Goal: Task Accomplishment & Management: Use online tool/utility

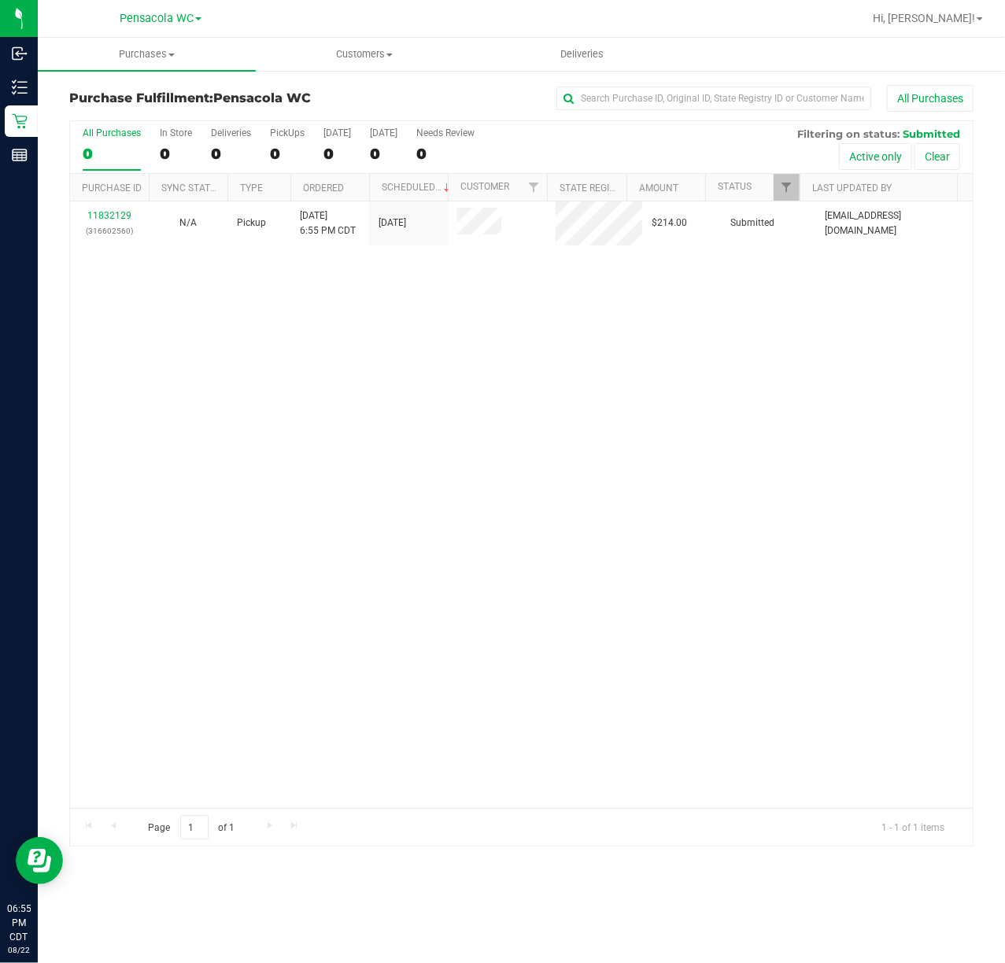
click at [379, 416] on div "11832129 (316602560) N/A Pickup [DATE] 6:55 PM CDT 8/22/2025 $214.00 Submitted …" at bounding box center [521, 504] width 903 height 607
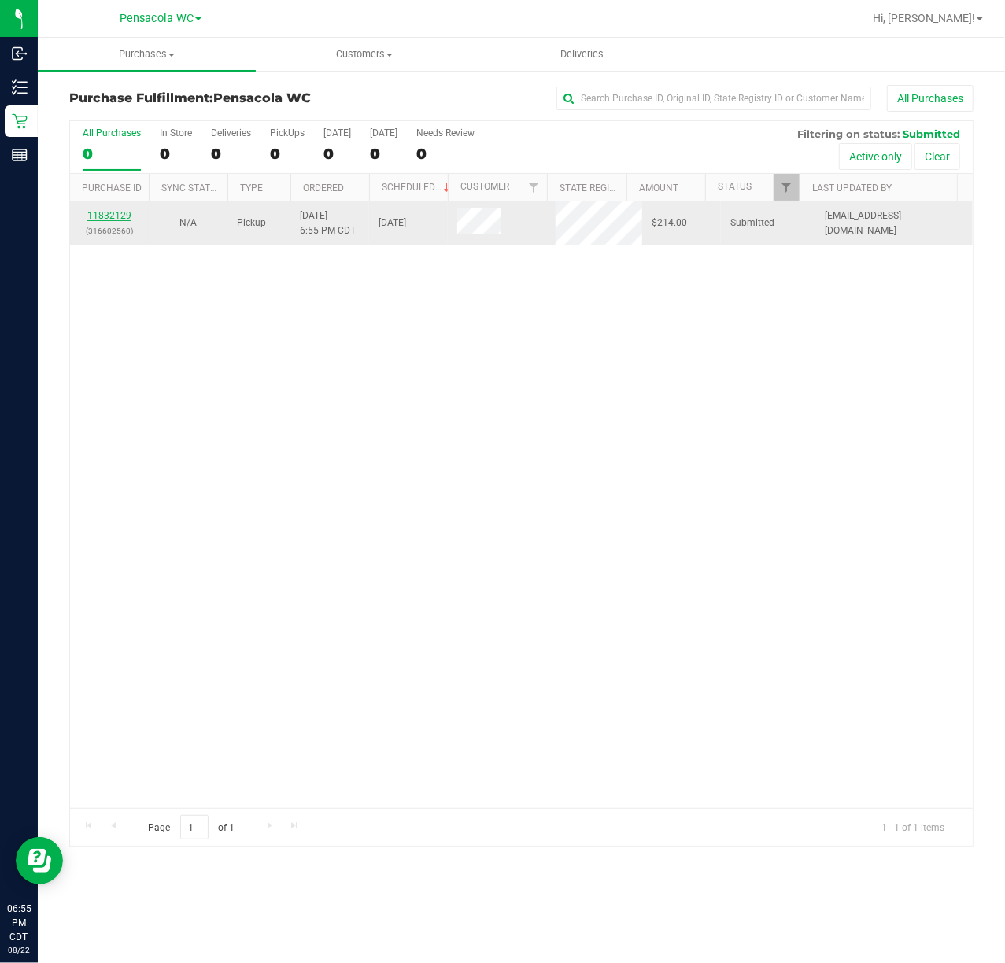
click at [112, 215] on link "11832129" at bounding box center [109, 215] width 44 height 11
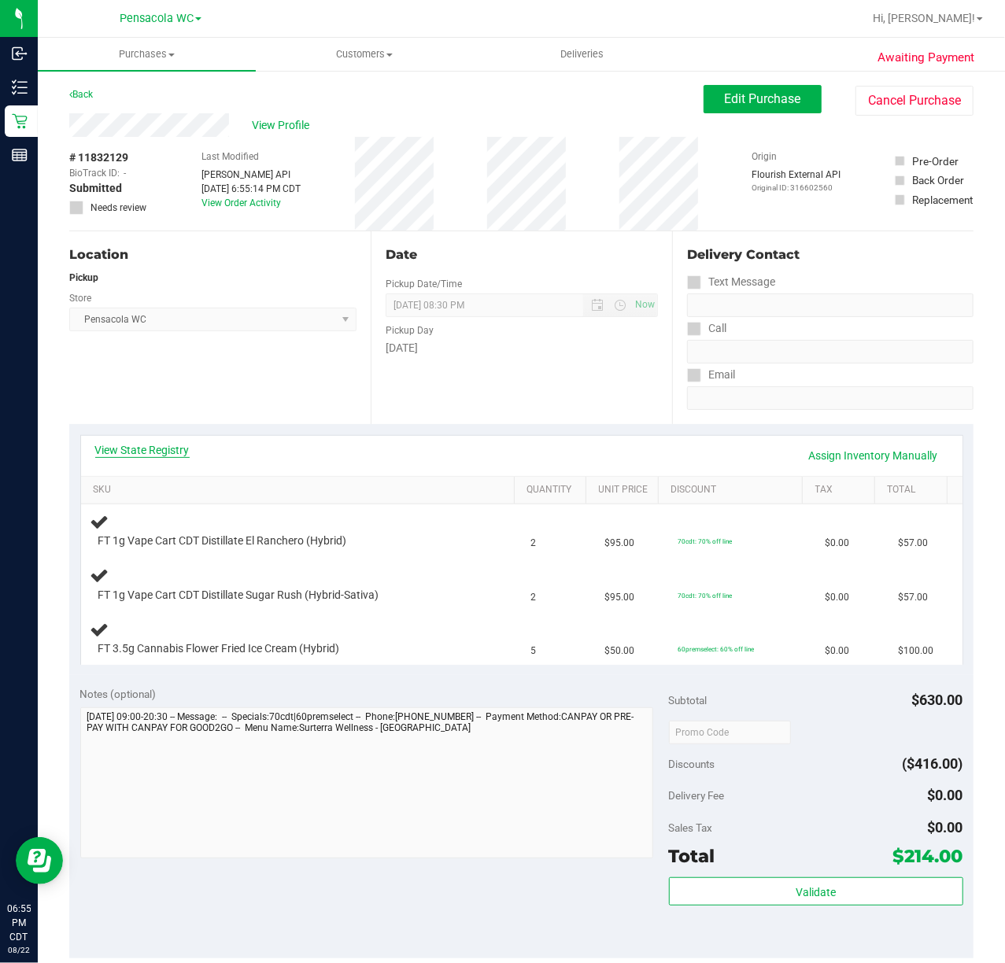
click at [146, 452] on link "View State Registry" at bounding box center [142, 450] width 94 height 16
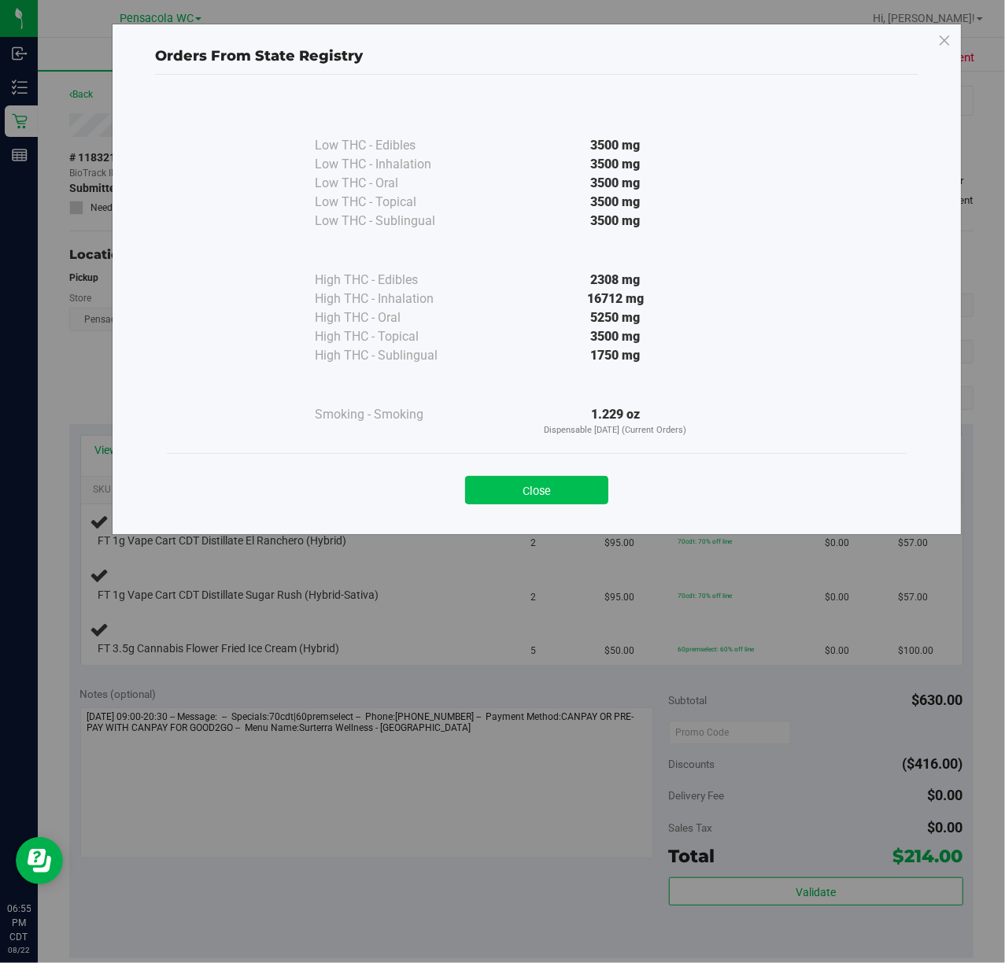
click at [552, 486] on button "Close" at bounding box center [536, 490] width 143 height 28
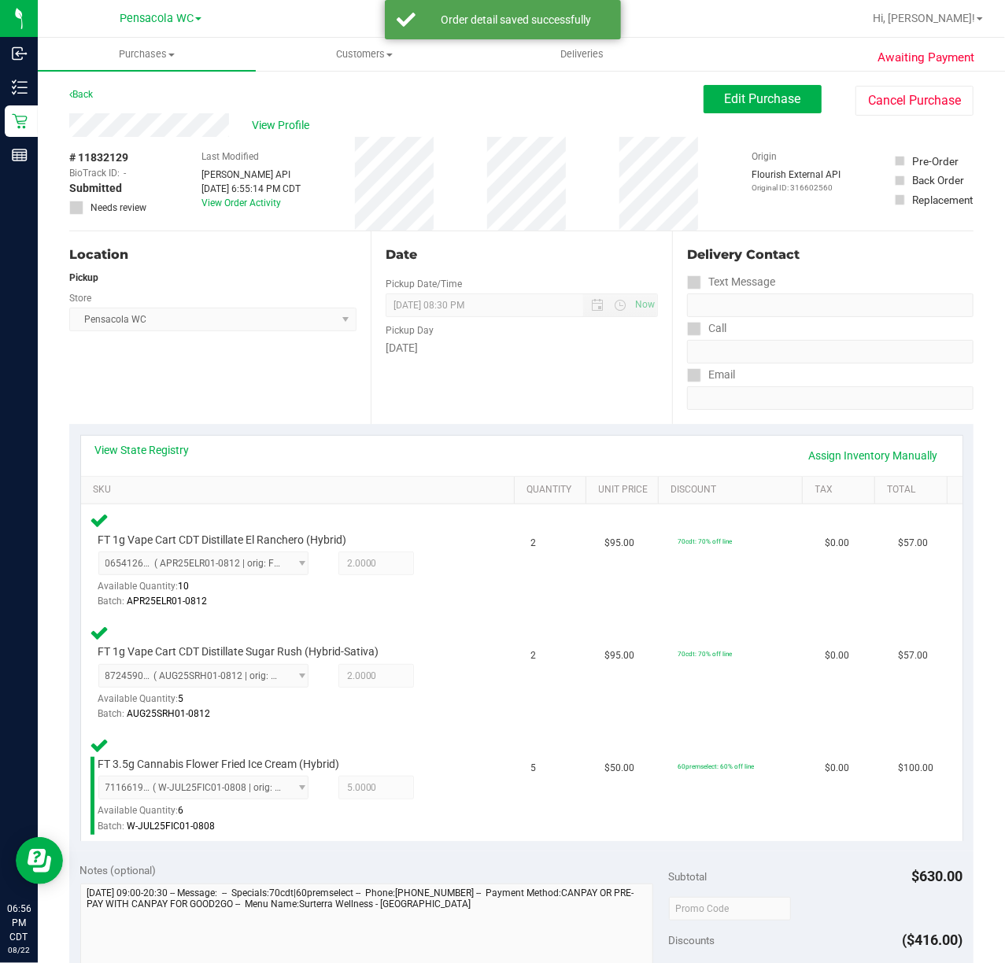
scroll to position [303, 0]
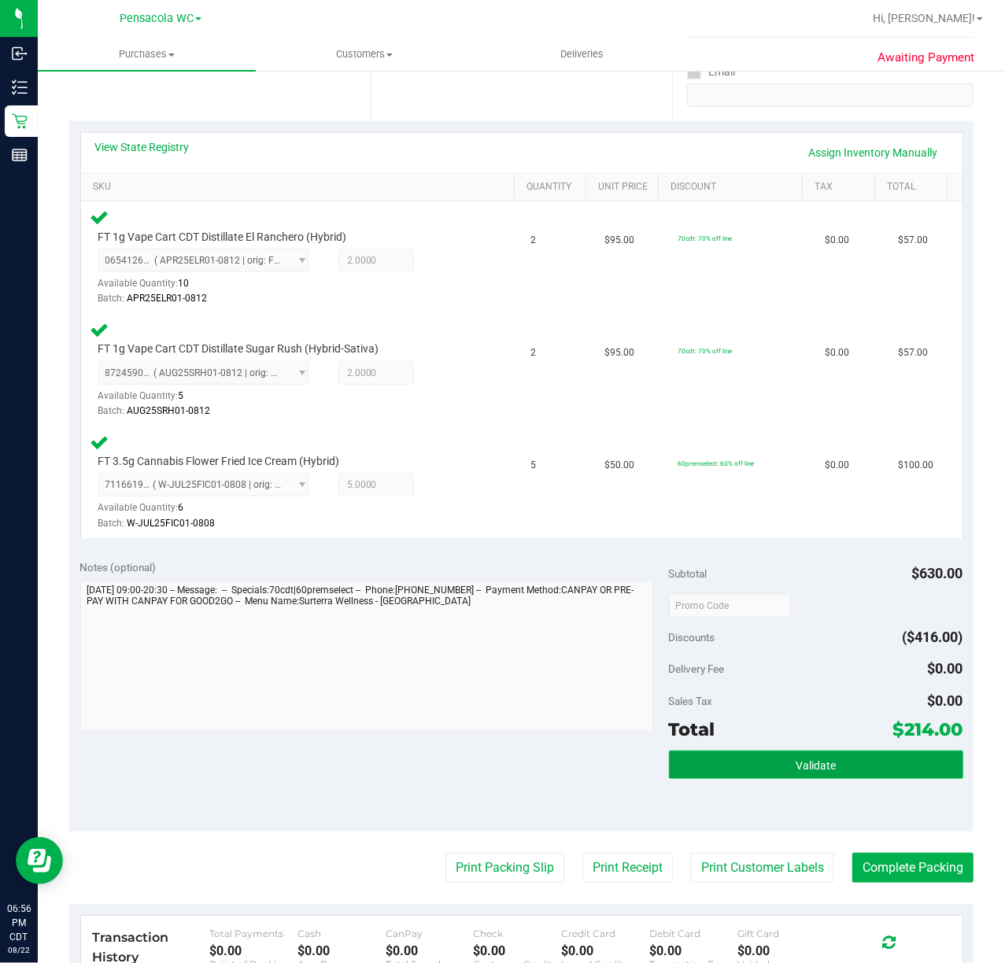
click at [803, 778] on button "Validate" at bounding box center [816, 765] width 294 height 28
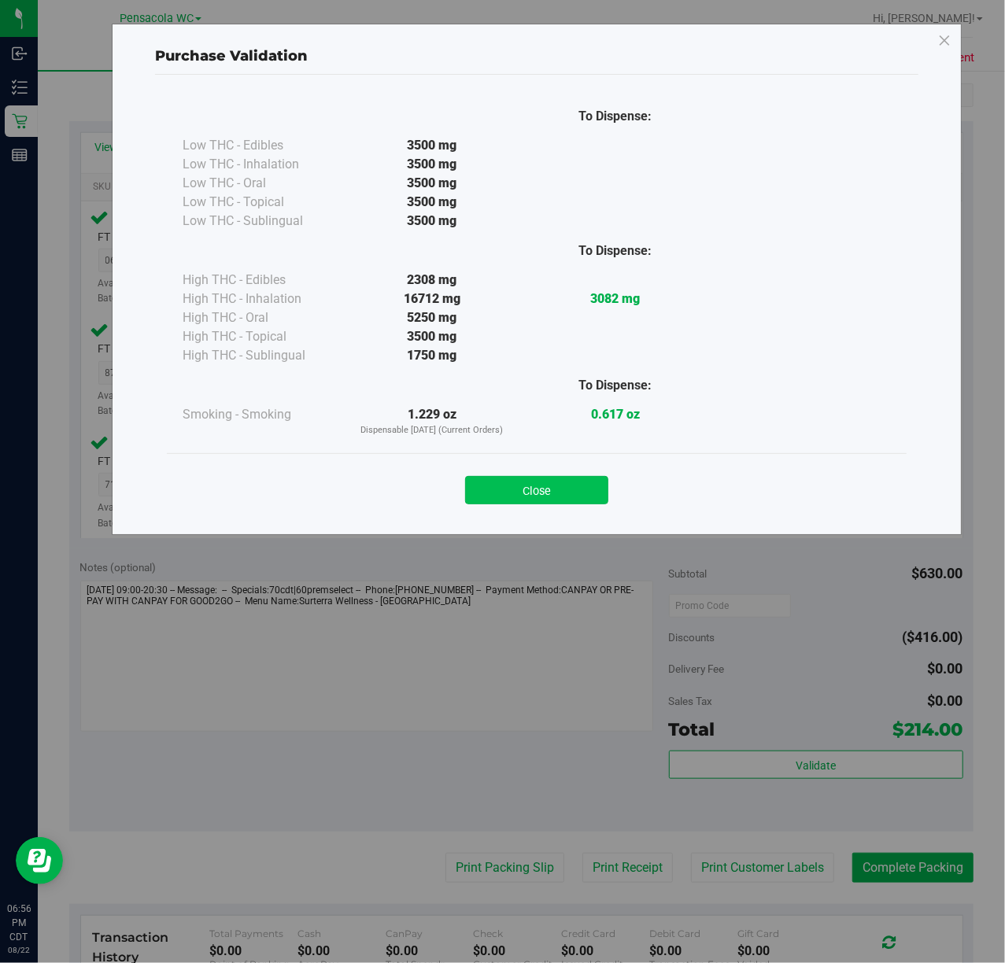
click at [558, 483] on button "Close" at bounding box center [536, 490] width 143 height 28
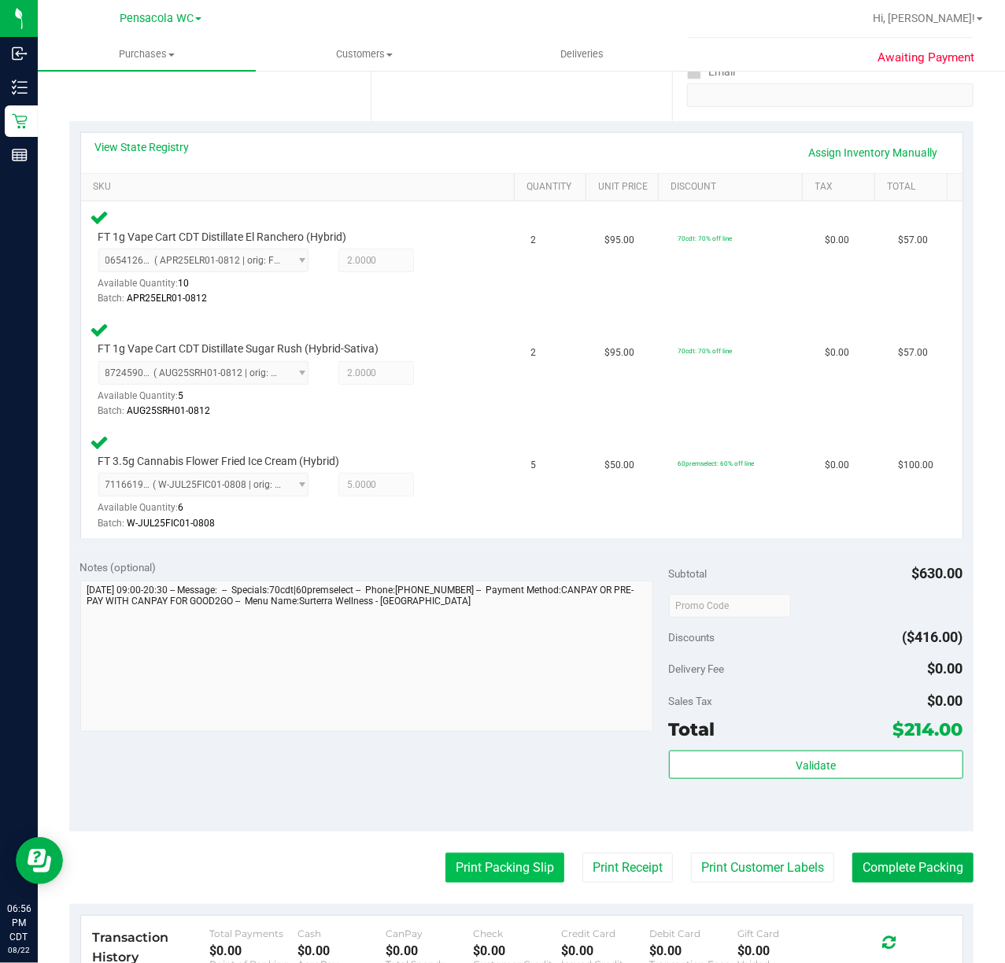
click at [482, 870] on button "Print Packing Slip" at bounding box center [504, 868] width 119 height 30
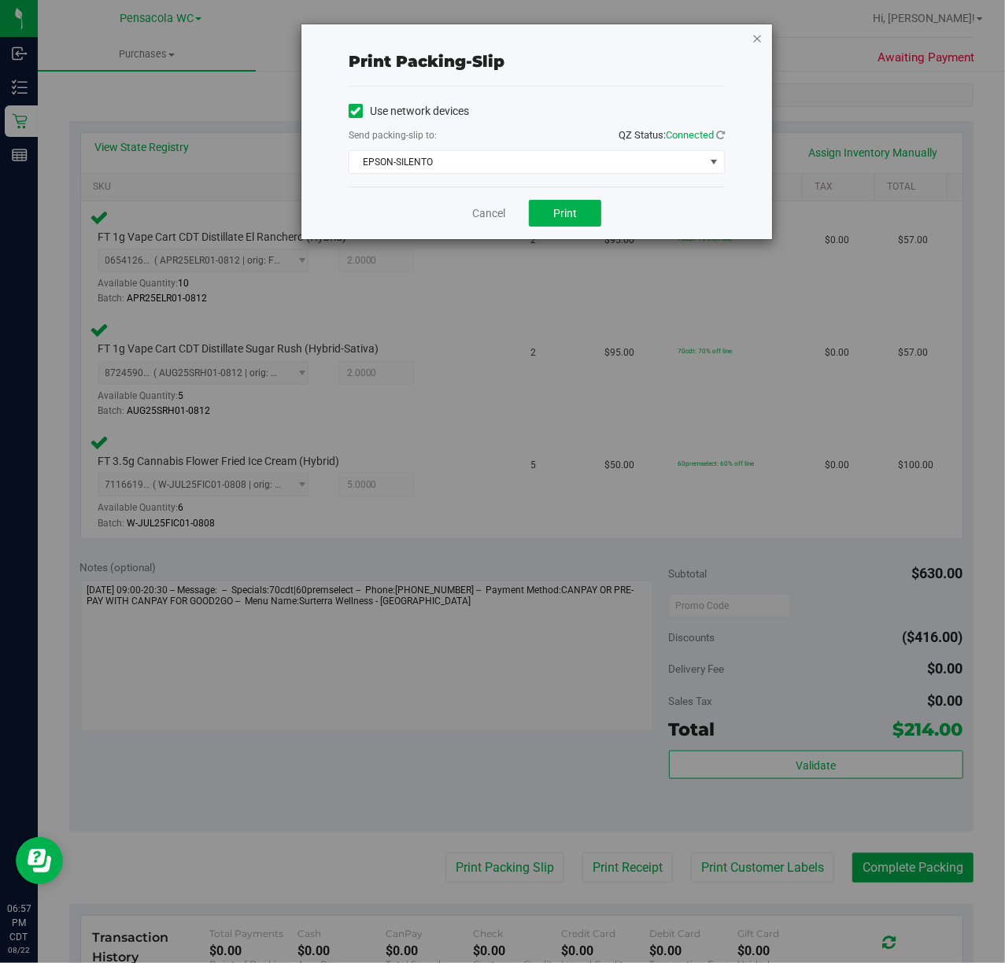
click at [757, 36] on icon "button" at bounding box center [757, 37] width 11 height 19
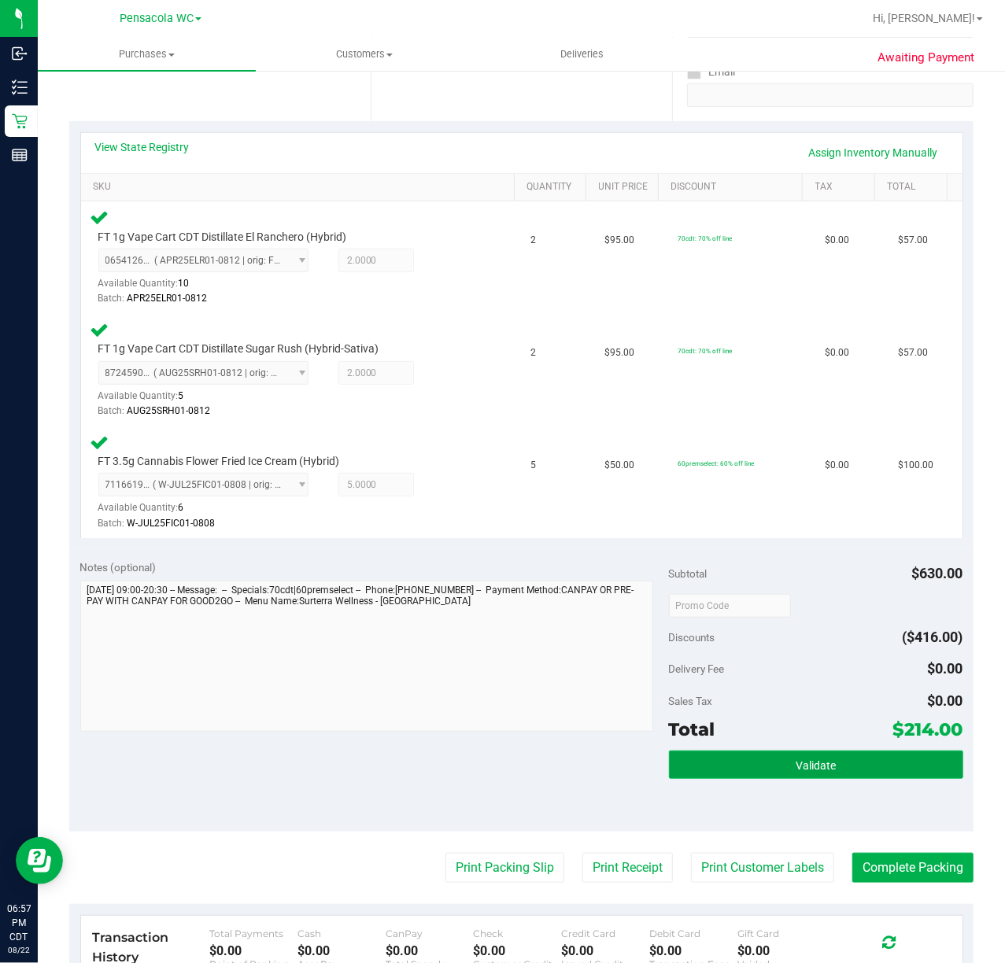
click at [816, 759] on span "Validate" at bounding box center [816, 765] width 40 height 13
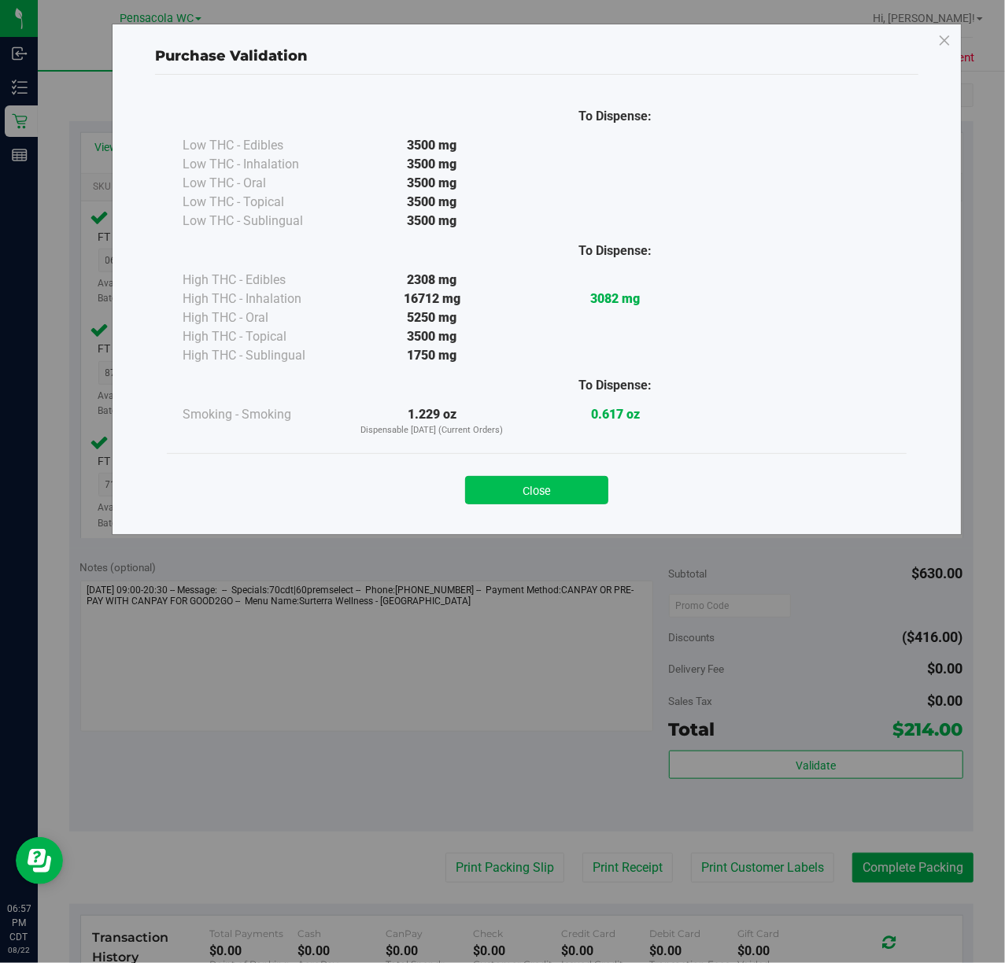
click at [560, 489] on button "Close" at bounding box center [536, 490] width 143 height 28
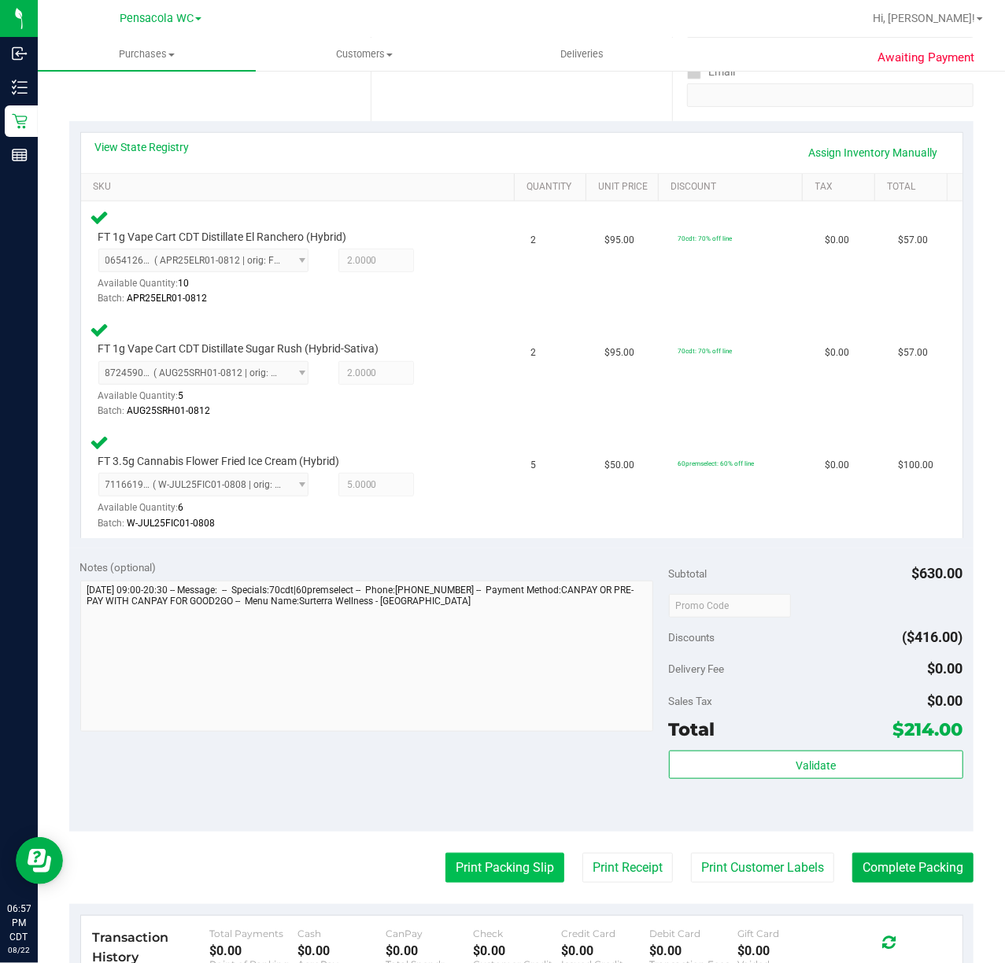
click at [467, 870] on button "Print Packing Slip" at bounding box center [504, 868] width 119 height 30
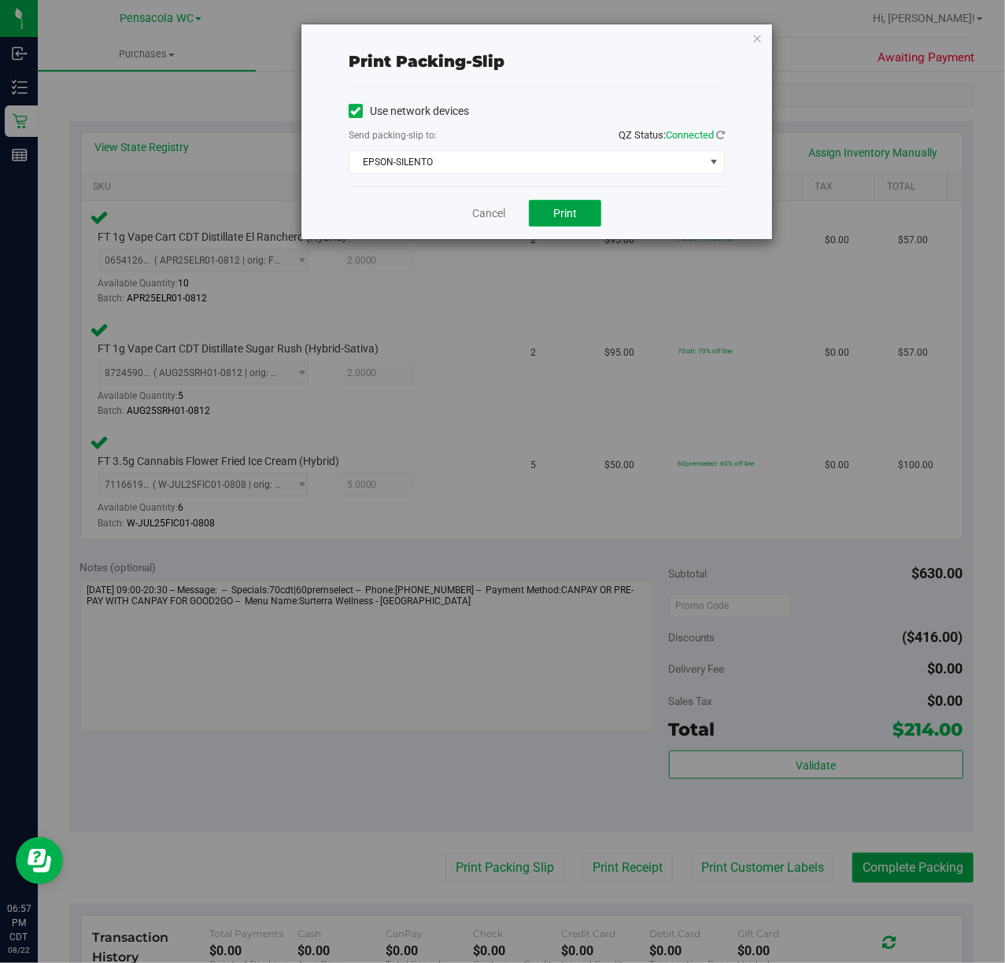
click at [584, 218] on button "Print" at bounding box center [565, 213] width 72 height 27
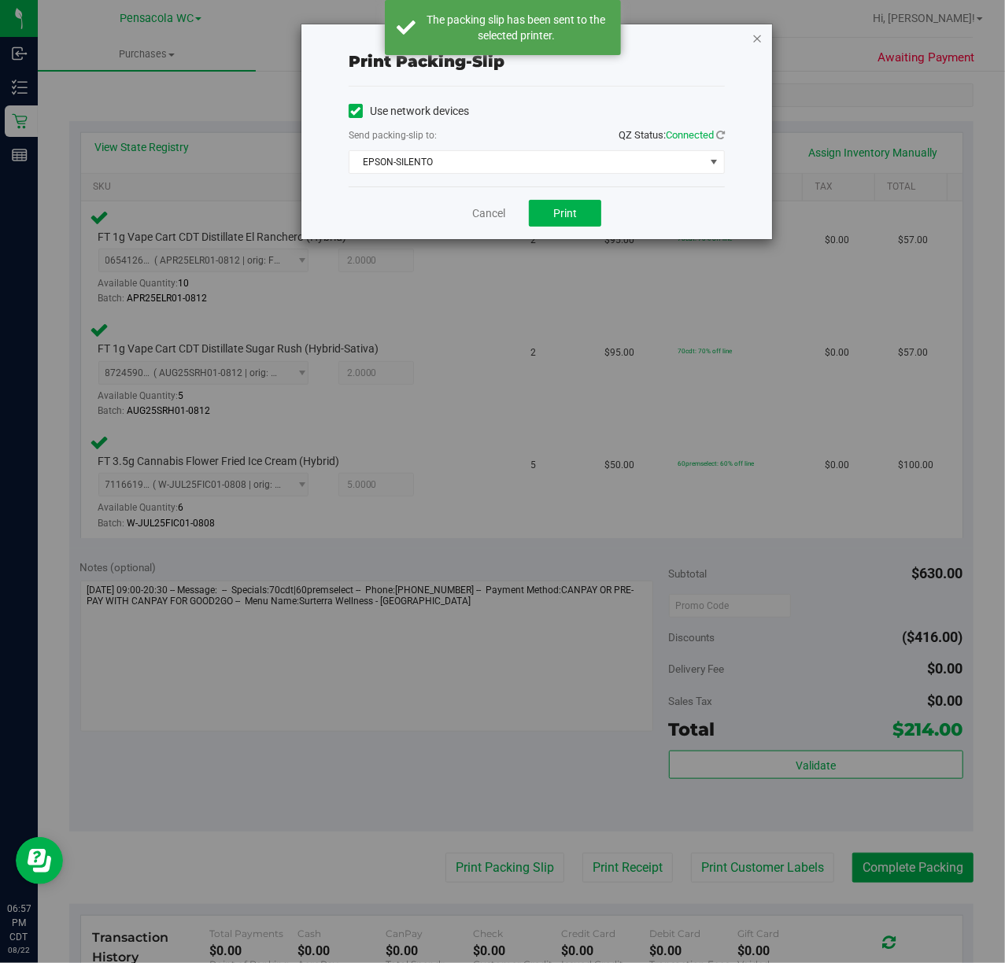
click at [760, 39] on icon "button" at bounding box center [757, 37] width 11 height 19
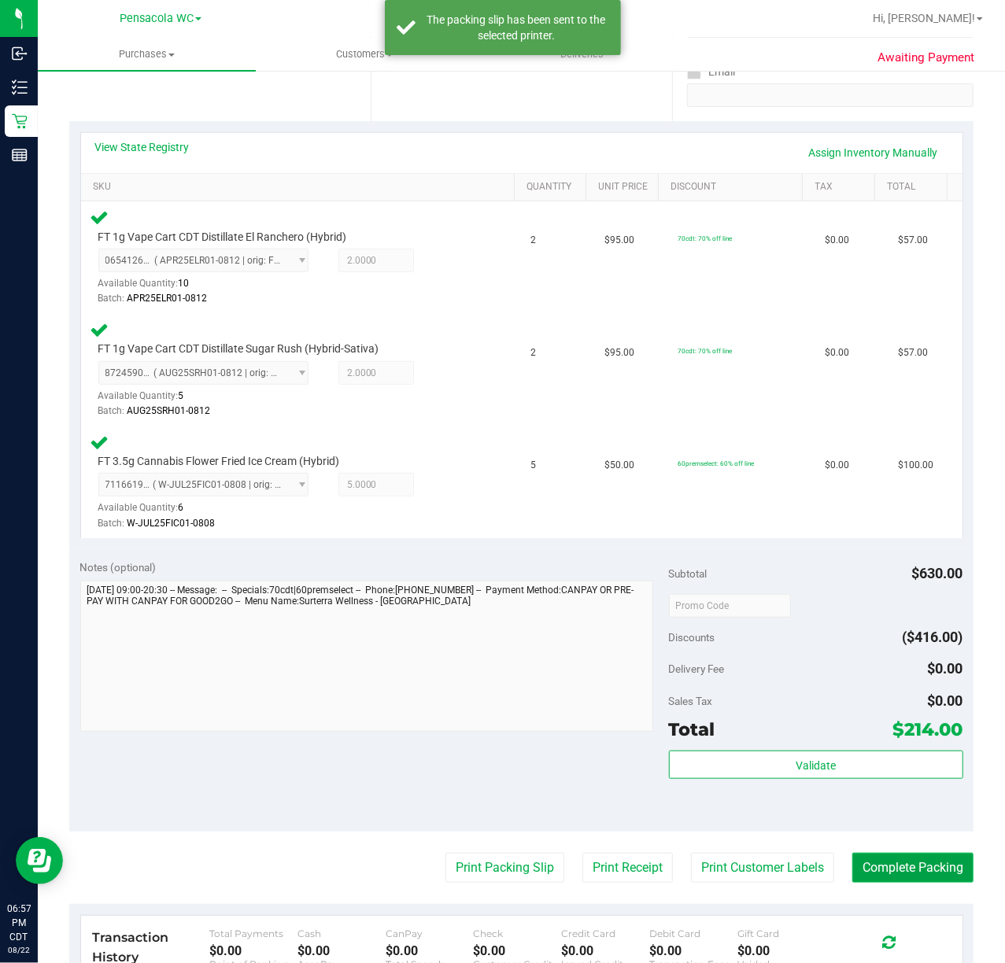
click at [901, 864] on button "Complete Packing" at bounding box center [912, 868] width 121 height 30
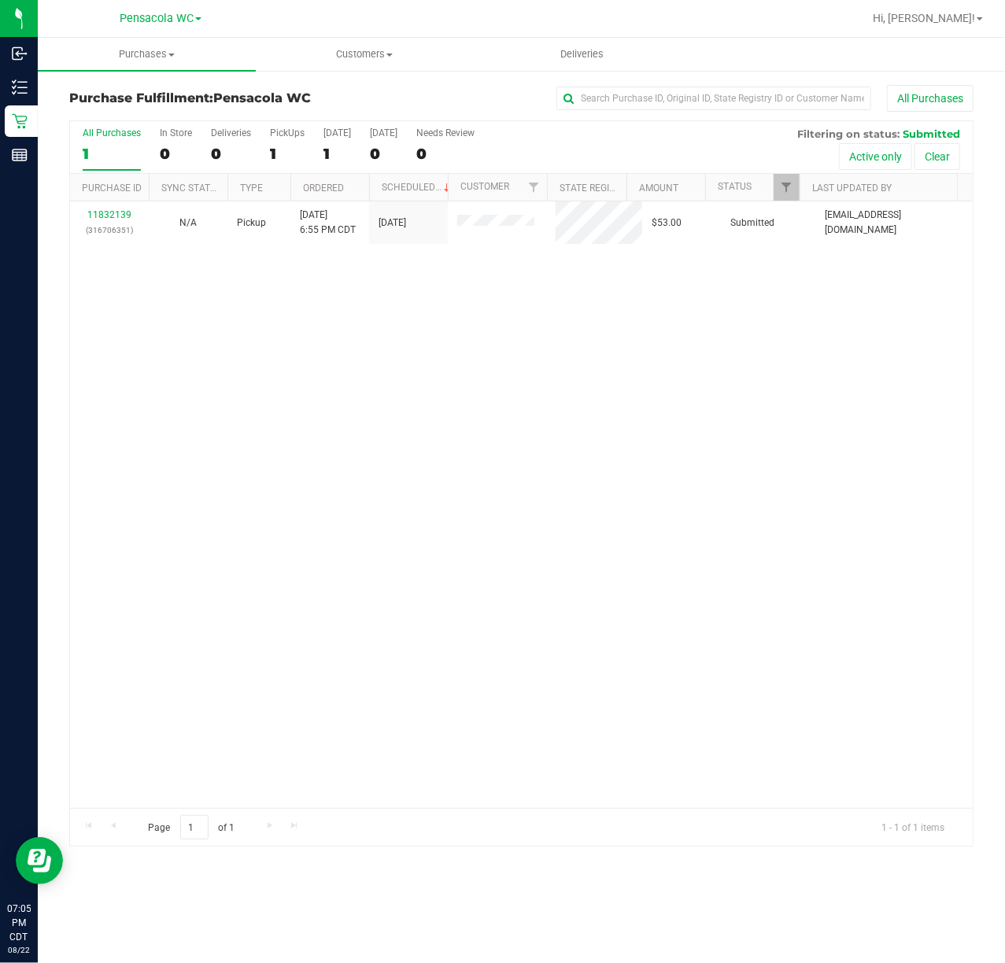
click at [549, 392] on div "11832139 (316706351) N/A Pickup [DATE] 6:55 PM CDT 8/22/2025 $53.00 Submitted […" at bounding box center [521, 504] width 903 height 607
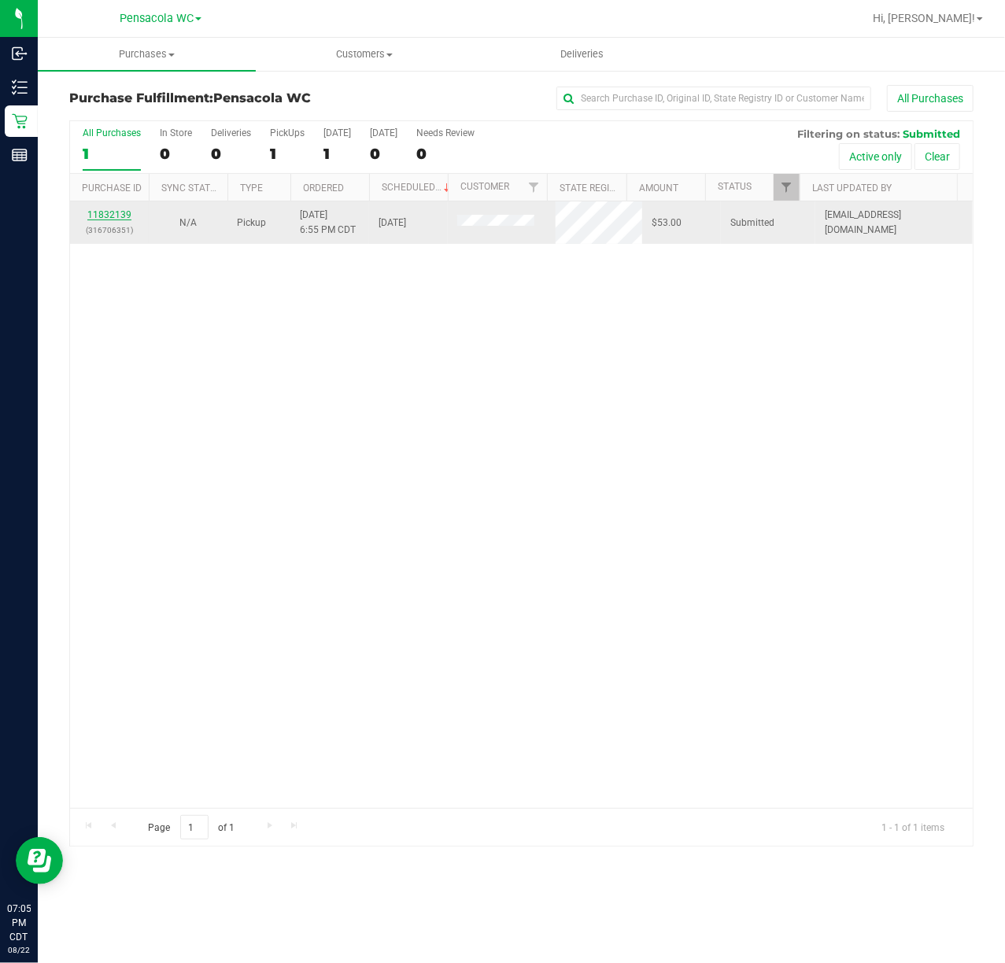
click at [109, 219] on link "11832139" at bounding box center [109, 214] width 44 height 11
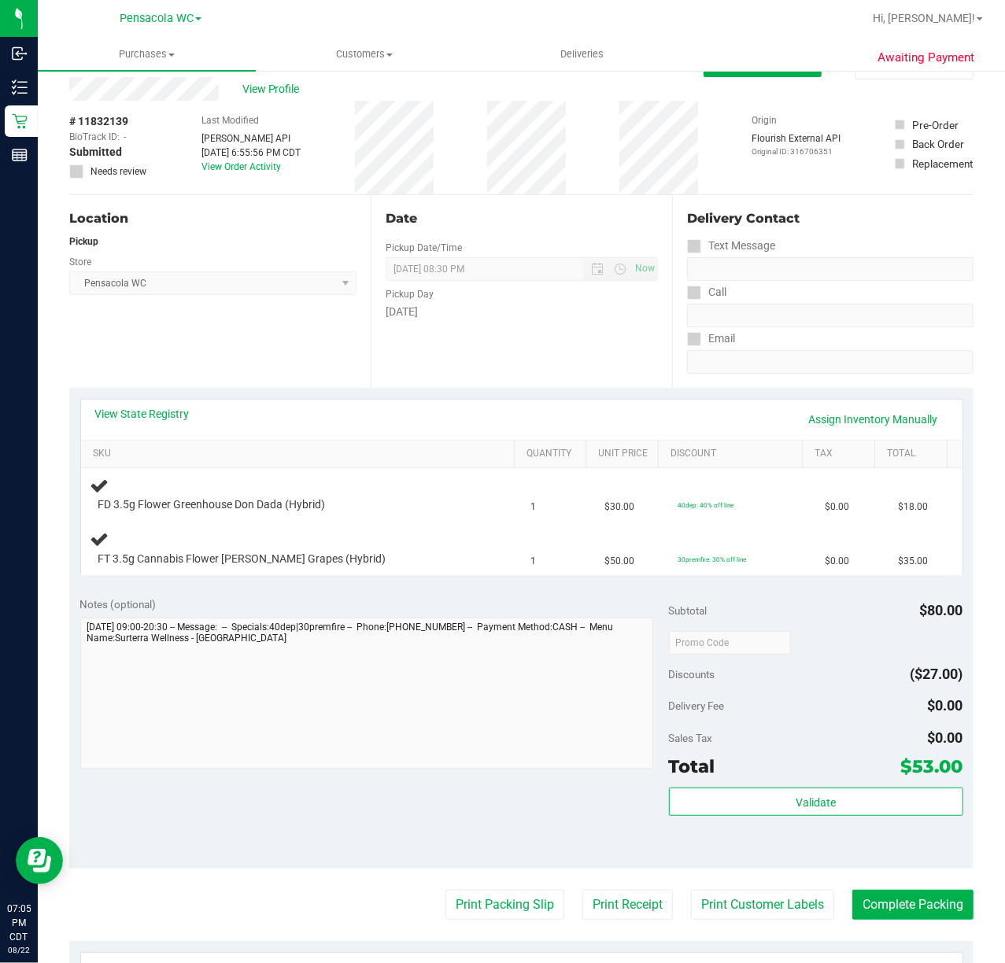
scroll to position [39, 0]
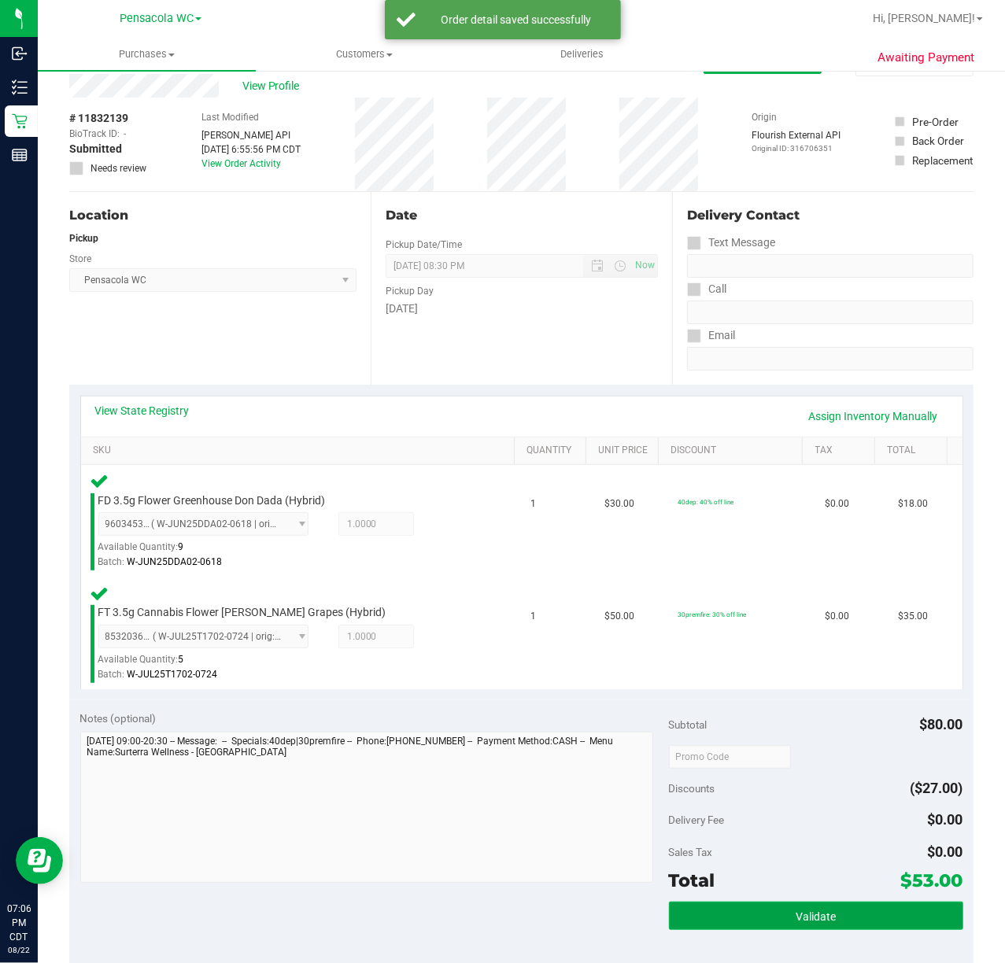
click at [754, 907] on button "Validate" at bounding box center [816, 916] width 294 height 28
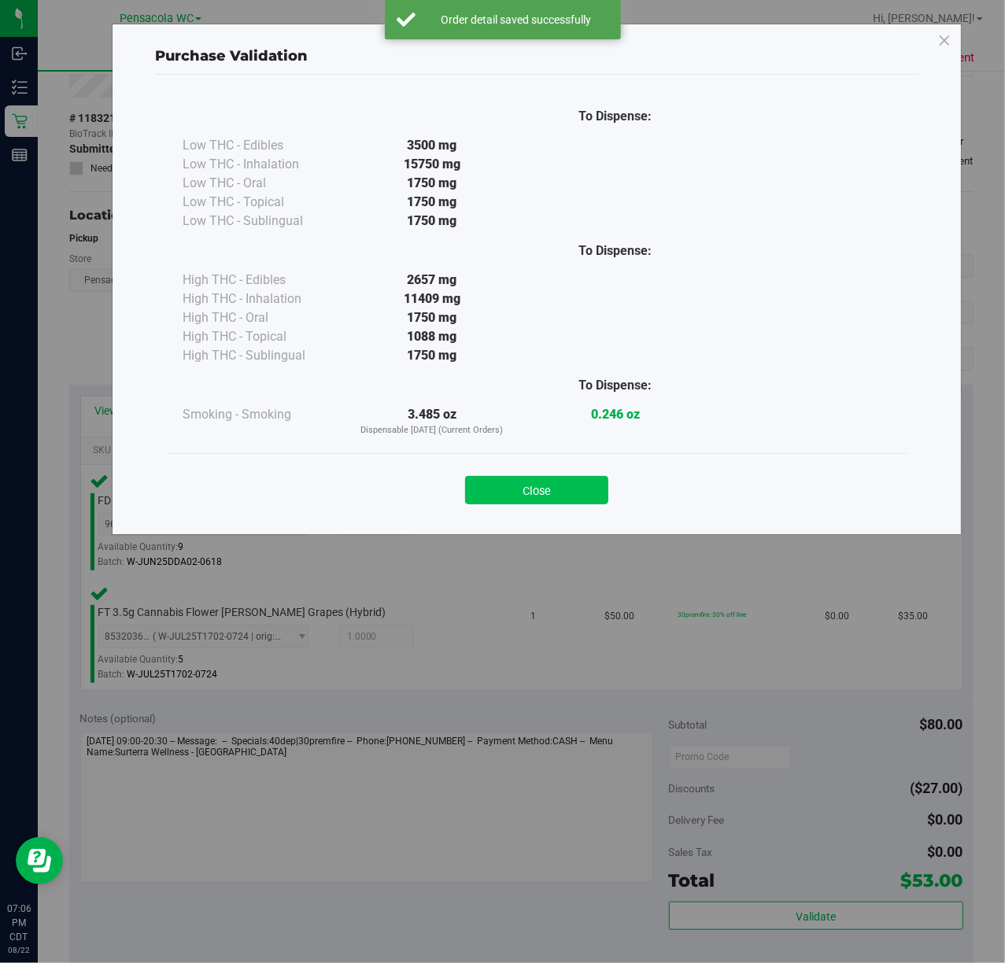
click at [526, 486] on button "Close" at bounding box center [536, 490] width 143 height 28
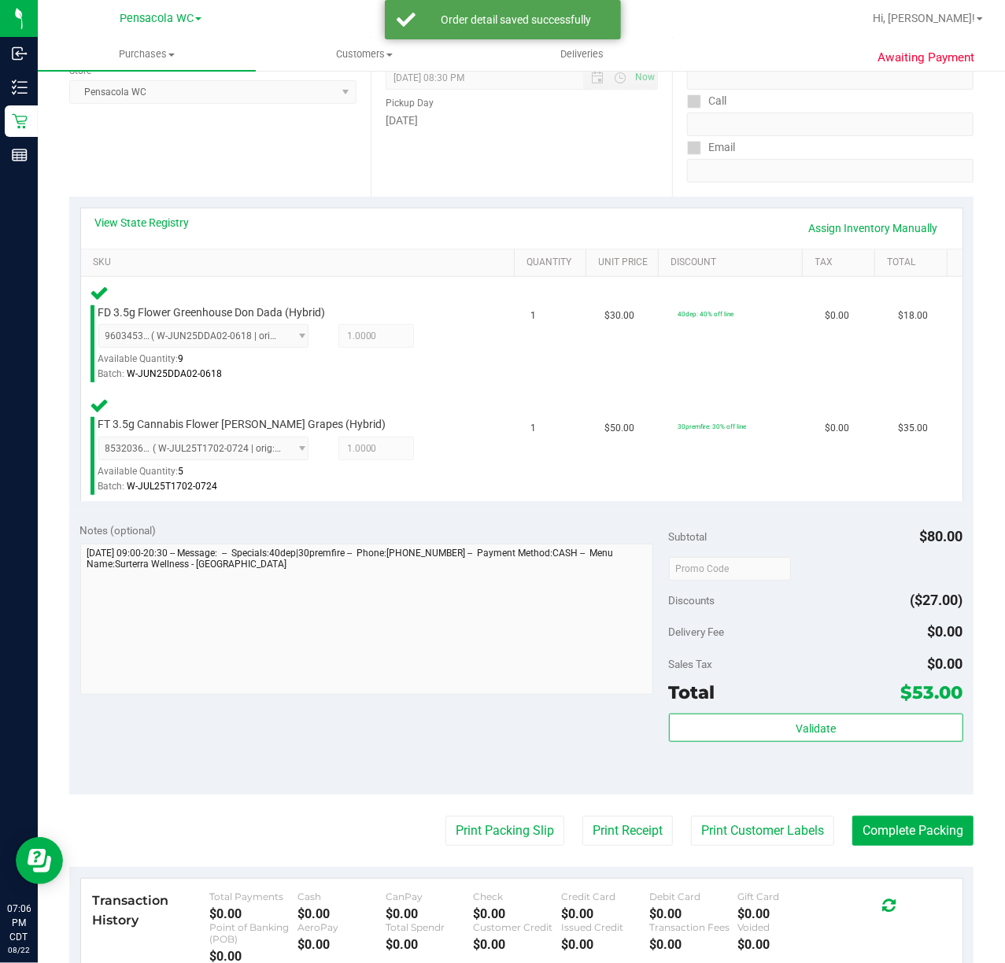
scroll to position [222, 0]
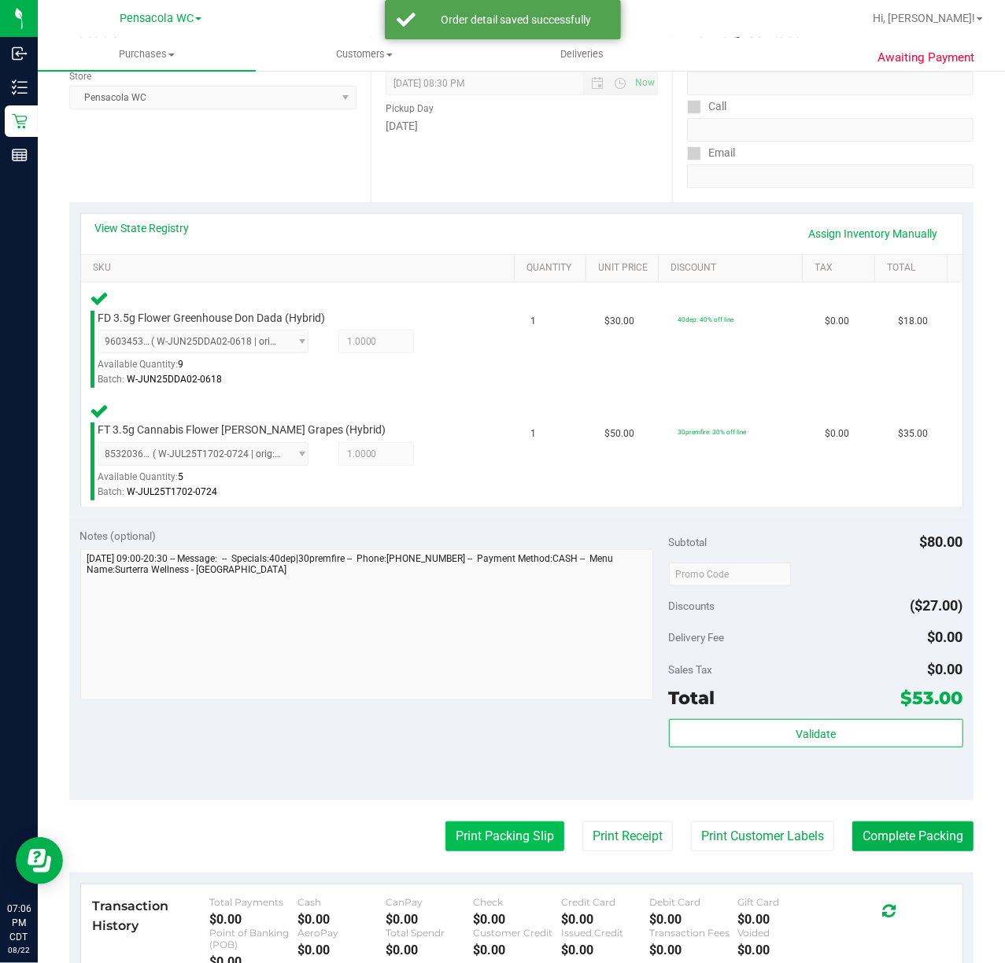
click at [469, 832] on button "Print Packing Slip" at bounding box center [504, 837] width 119 height 30
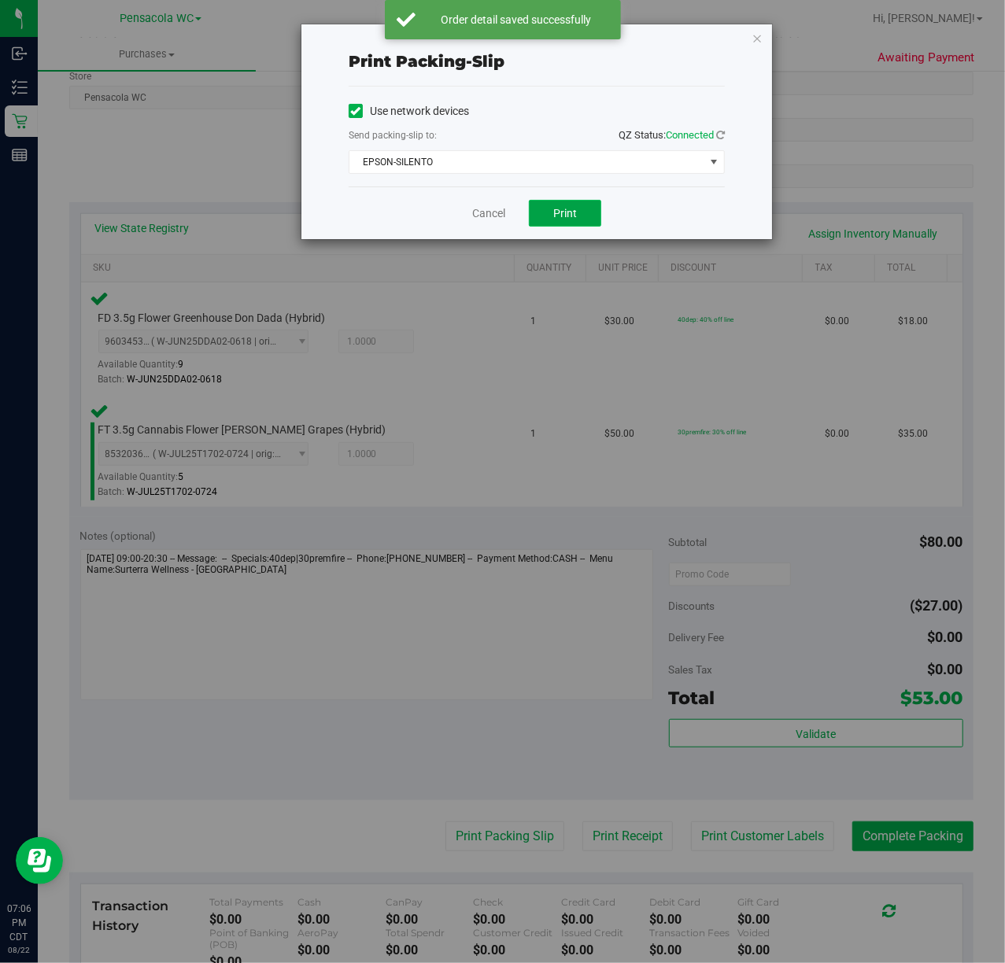
click at [567, 214] on span "Print" at bounding box center [565, 213] width 24 height 13
click at [756, 39] on icon "button" at bounding box center [757, 37] width 11 height 19
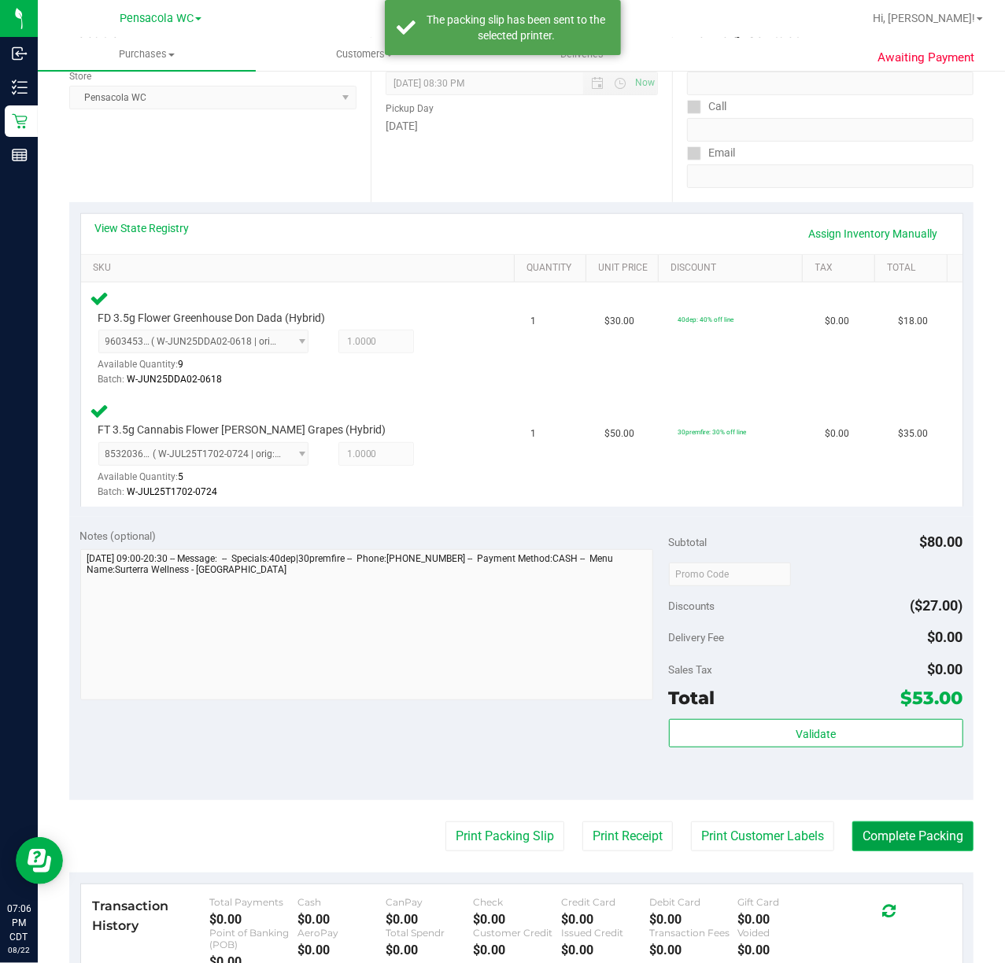
click at [917, 838] on button "Complete Packing" at bounding box center [912, 837] width 121 height 30
